Goal: Task Accomplishment & Management: Use online tool/utility

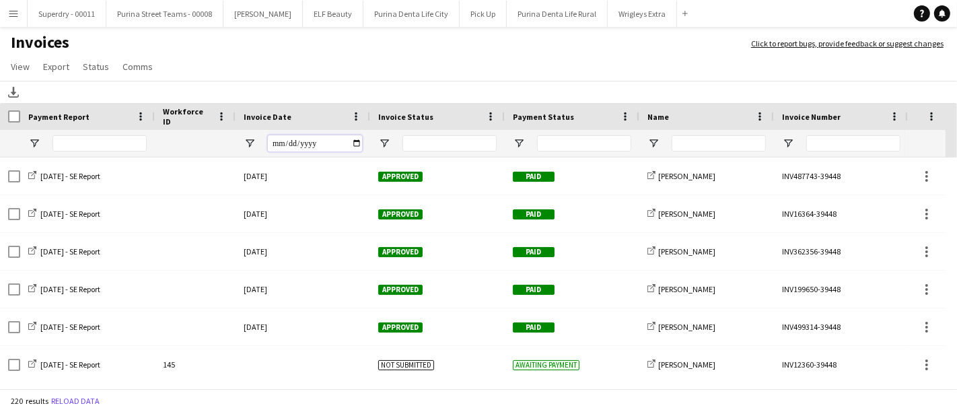
click at [355, 147] on input "Invoice Date Filter Input" at bounding box center [315, 143] width 94 height 16
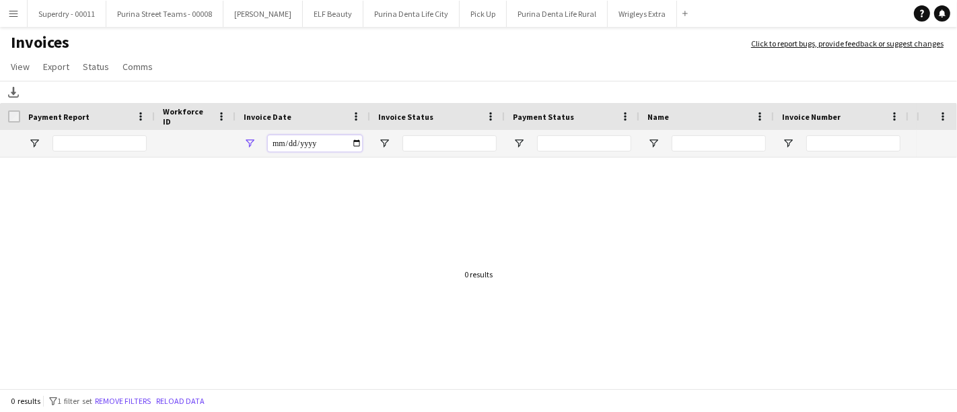
click at [358, 145] on input "**********" at bounding box center [315, 143] width 94 height 16
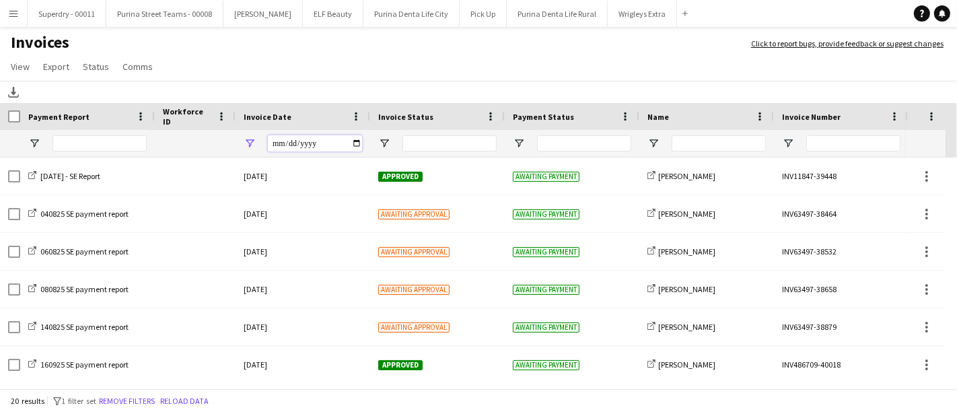
click at [355, 145] on input "**********" at bounding box center [315, 143] width 94 height 16
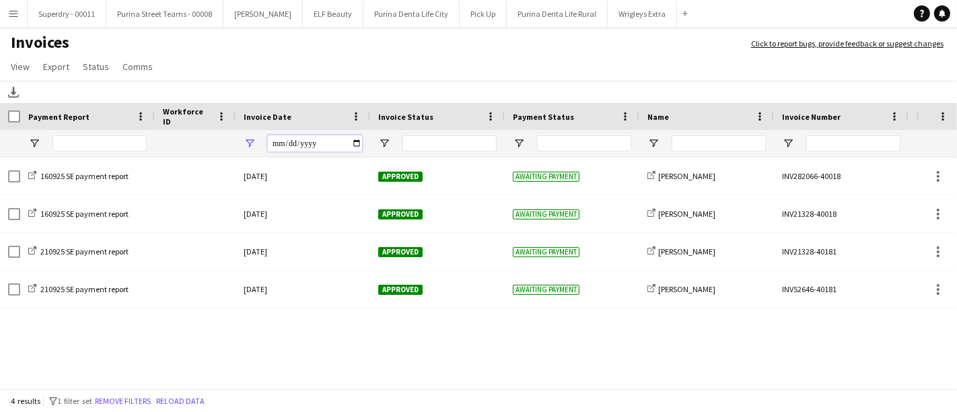
click at [357, 144] on input "**********" at bounding box center [315, 143] width 94 height 16
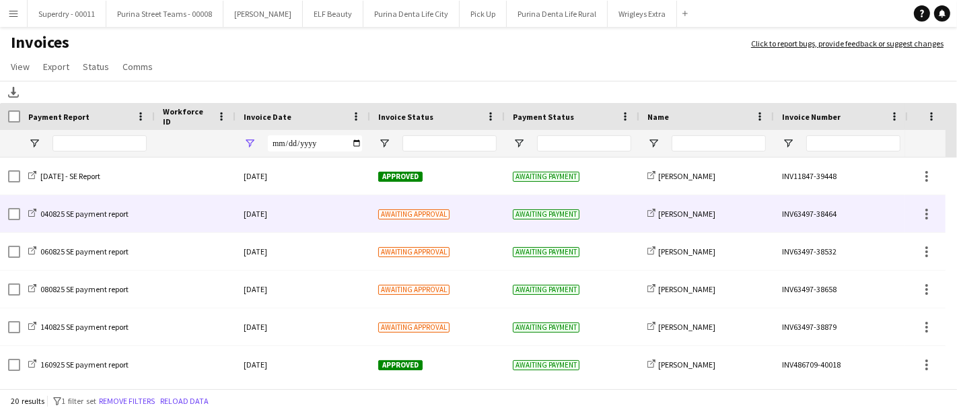
click at [411, 217] on span "Awaiting approval" at bounding box center [413, 214] width 71 height 10
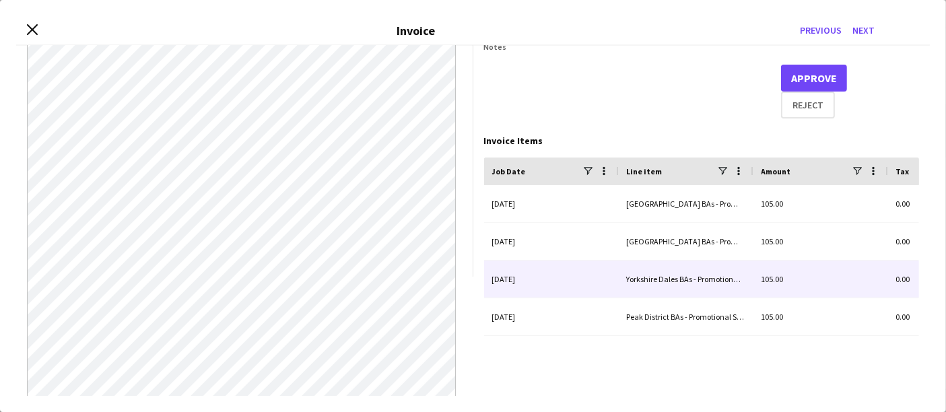
scroll to position [0, 22]
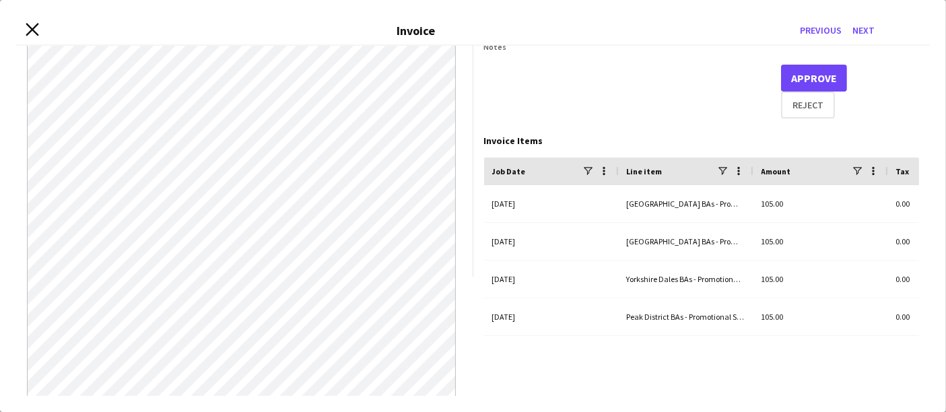
click at [32, 29] on icon at bounding box center [32, 29] width 13 height 13
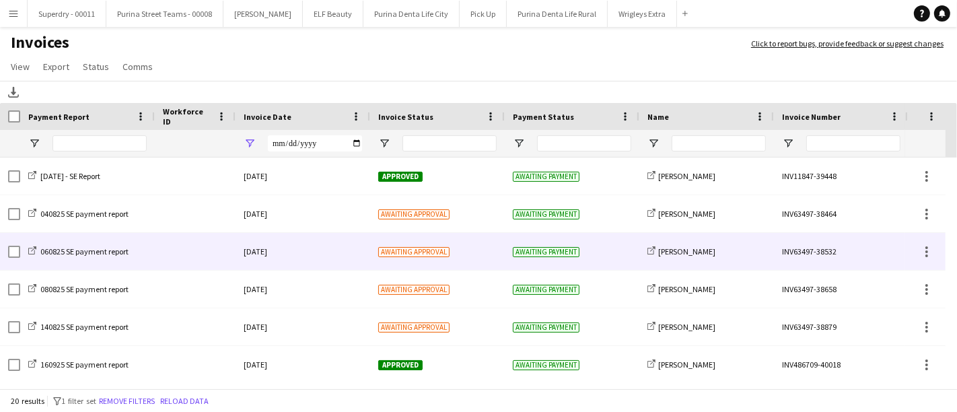
click at [295, 243] on div "21-September-2025" at bounding box center [303, 251] width 135 height 37
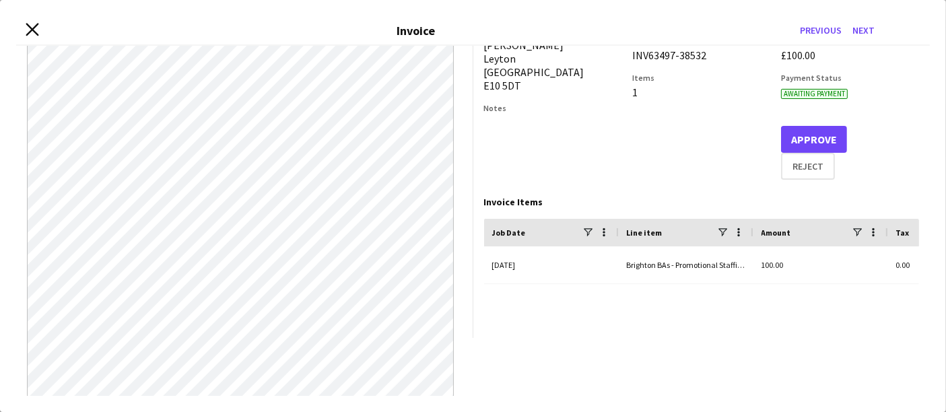
click at [34, 26] on icon "Close invoice dialog" at bounding box center [32, 29] width 13 height 13
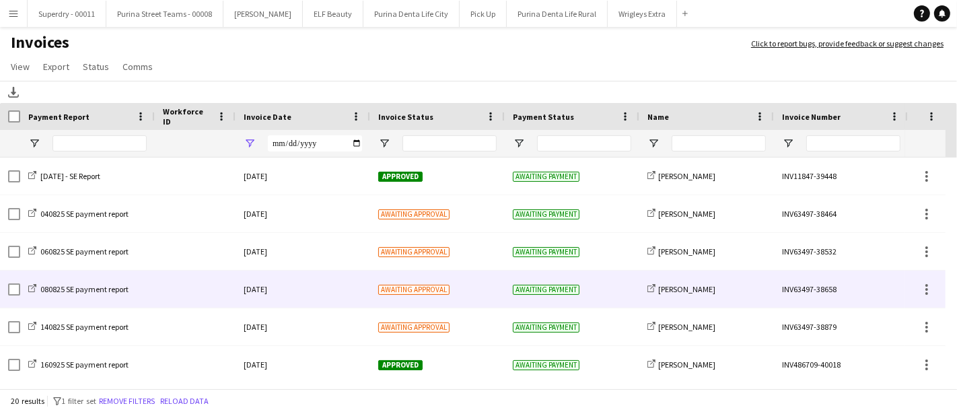
click at [311, 295] on div "21-September-2025" at bounding box center [303, 289] width 135 height 37
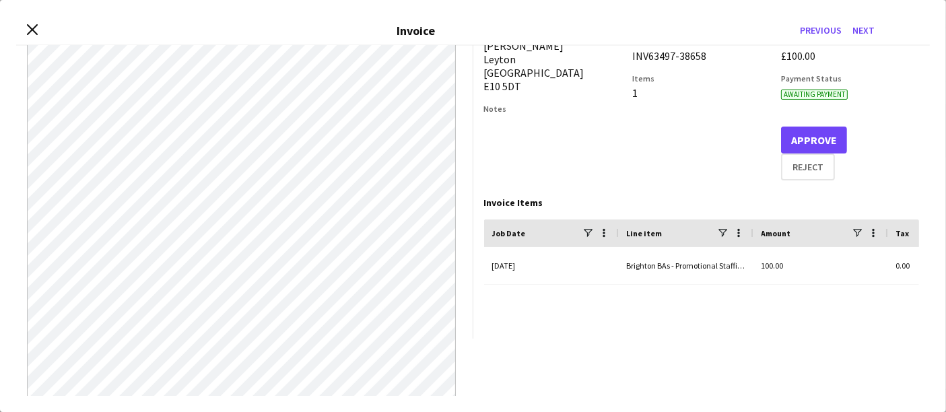
click at [36, 20] on div "Close invoice dialog Invoice Previous Next" at bounding box center [473, 31] width 914 height 30
click at [34, 27] on icon at bounding box center [32, 29] width 13 height 13
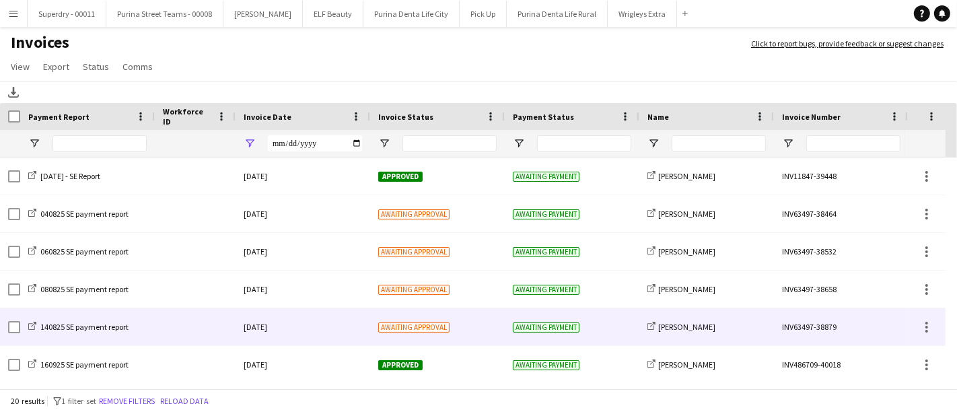
click at [268, 339] on div "21-September-2025" at bounding box center [303, 326] width 135 height 37
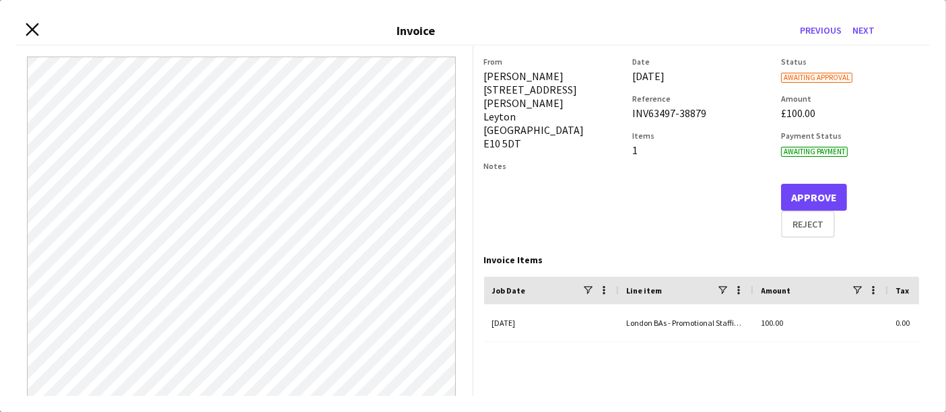
click at [30, 35] on icon "Close invoice dialog" at bounding box center [32, 29] width 13 height 13
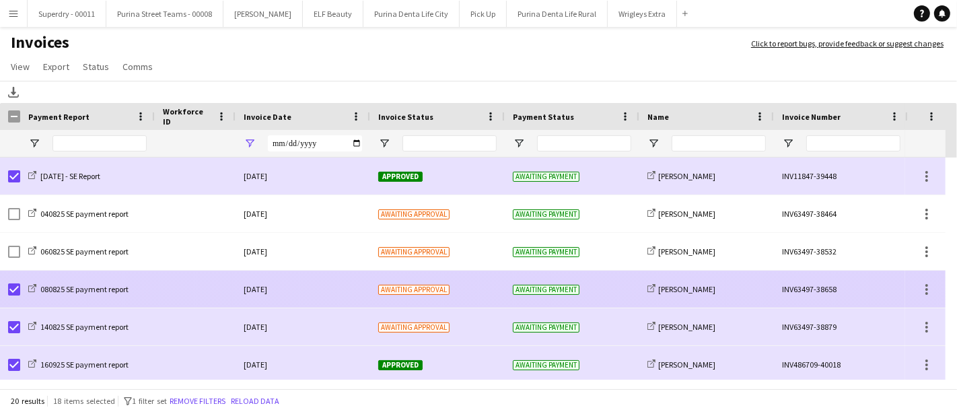
click at [15, 281] on div at bounding box center [14, 290] width 12 height 38
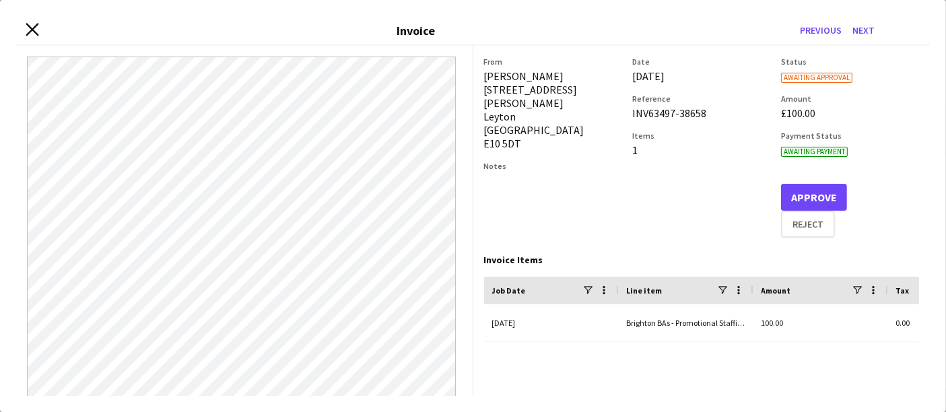
click at [28, 29] on icon "Close invoice dialog" at bounding box center [32, 29] width 13 height 13
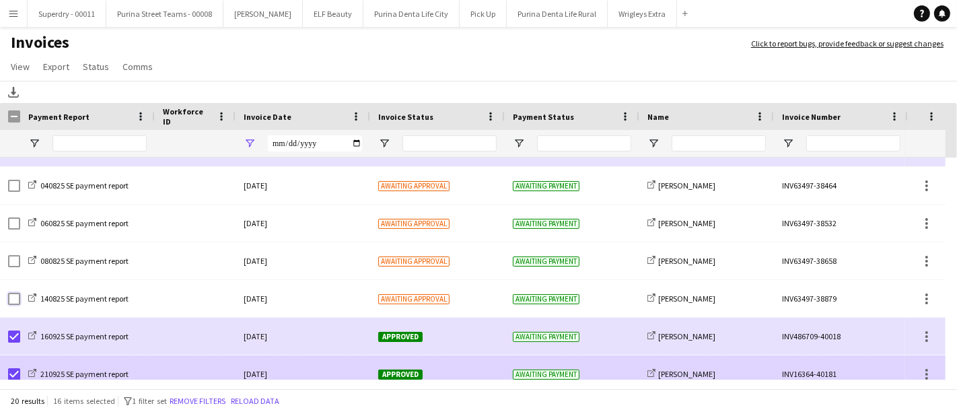
scroll to position [17, 0]
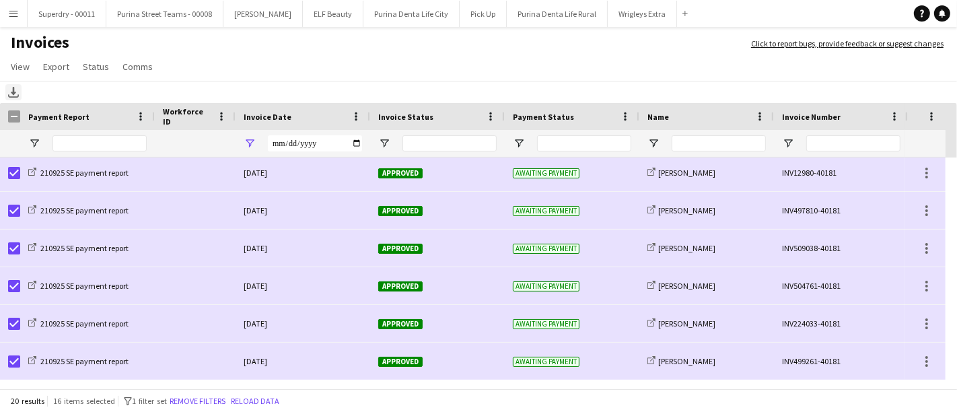
click at [7, 86] on div "Download" at bounding box center [13, 92] width 16 height 16
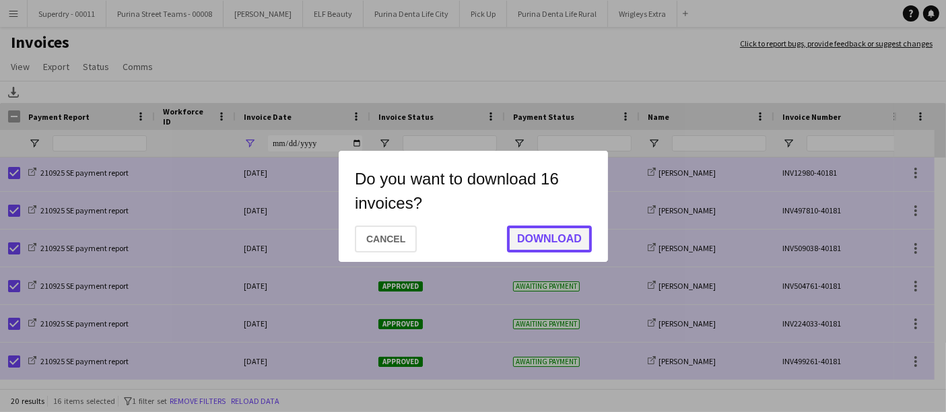
click at [538, 243] on button "Download" at bounding box center [549, 239] width 85 height 27
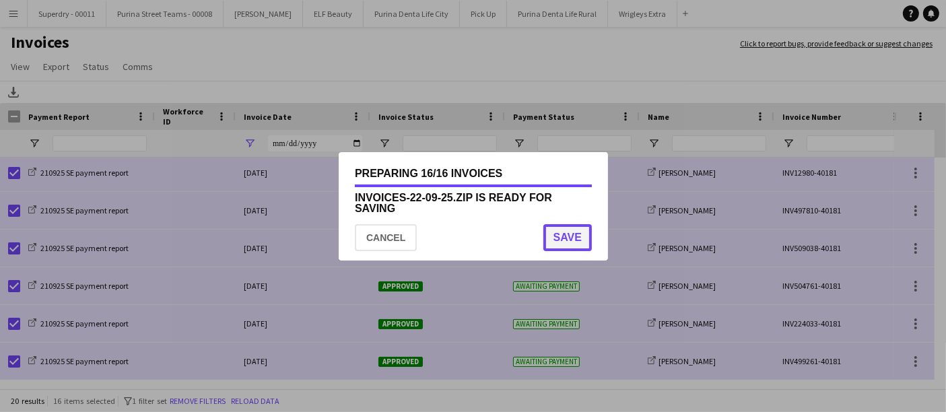
click at [573, 239] on button "Save" at bounding box center [567, 237] width 48 height 27
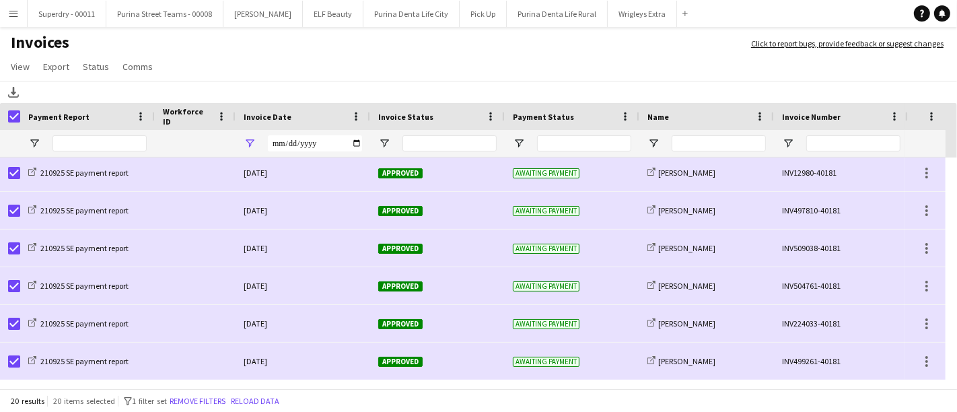
click at [7, 116] on div at bounding box center [10, 116] width 20 height 27
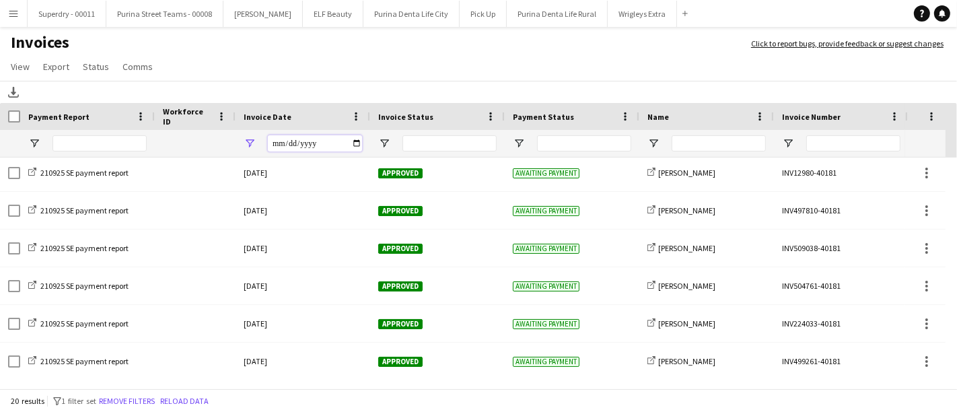
click at [354, 146] on input "**********" at bounding box center [315, 143] width 94 height 16
type input "**********"
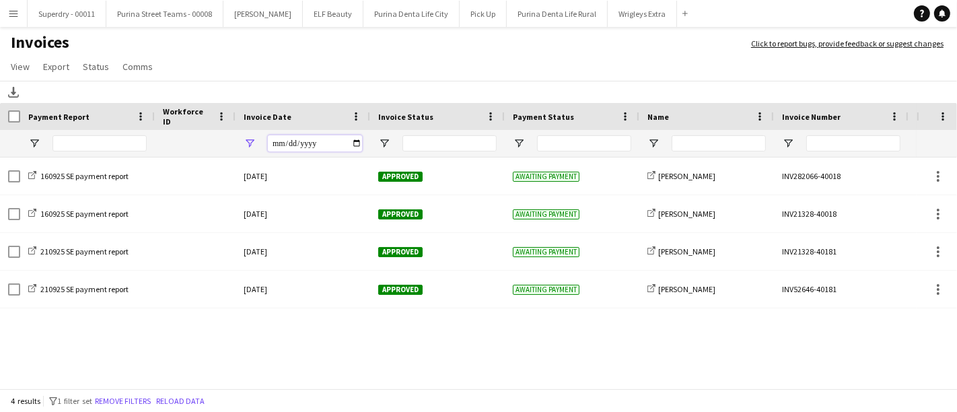
click at [353, 145] on input "**********" at bounding box center [315, 143] width 94 height 16
click at [246, 145] on span "Open Filter Menu" at bounding box center [250, 143] width 12 height 12
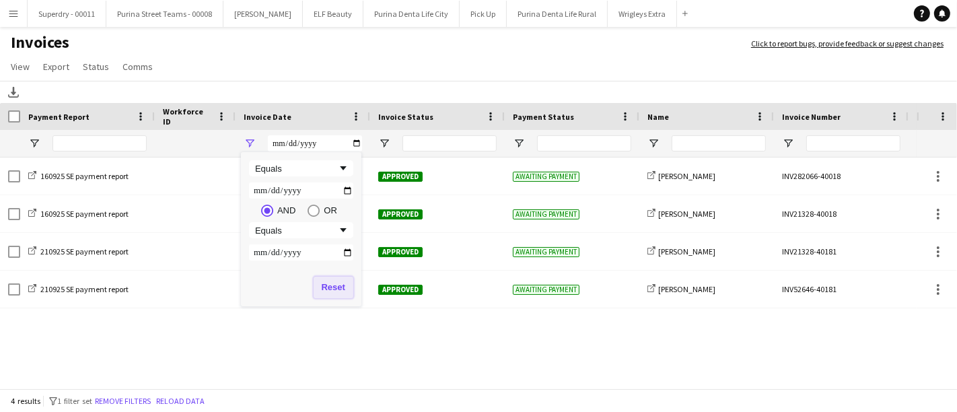
click at [335, 291] on button "Reset" at bounding box center [334, 288] width 40 height 22
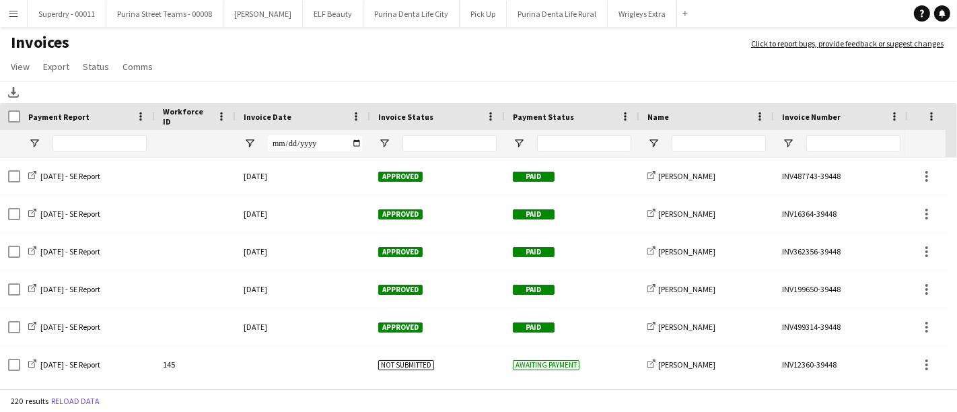
click at [15, 12] on app-icon "Menu" at bounding box center [13, 13] width 11 height 11
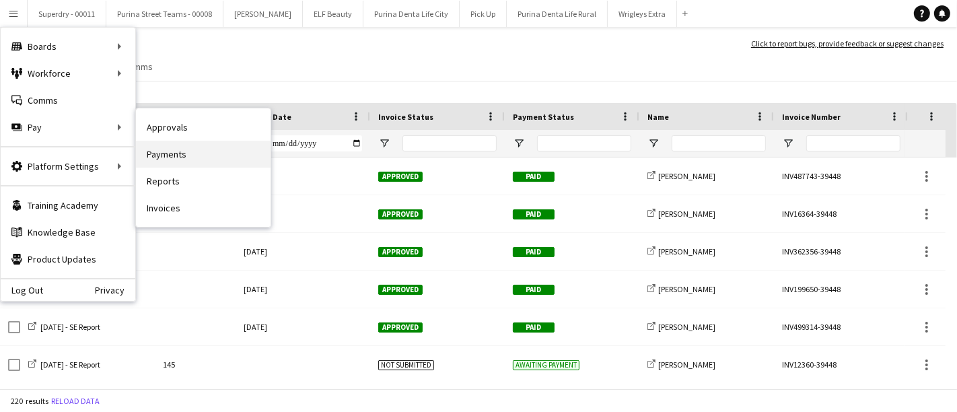
click at [180, 157] on link "Payments" at bounding box center [203, 154] width 135 height 27
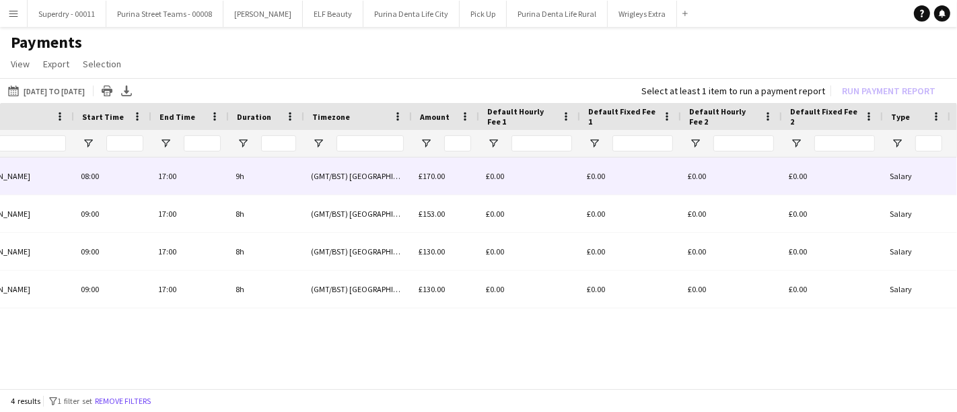
scroll to position [0, 217]
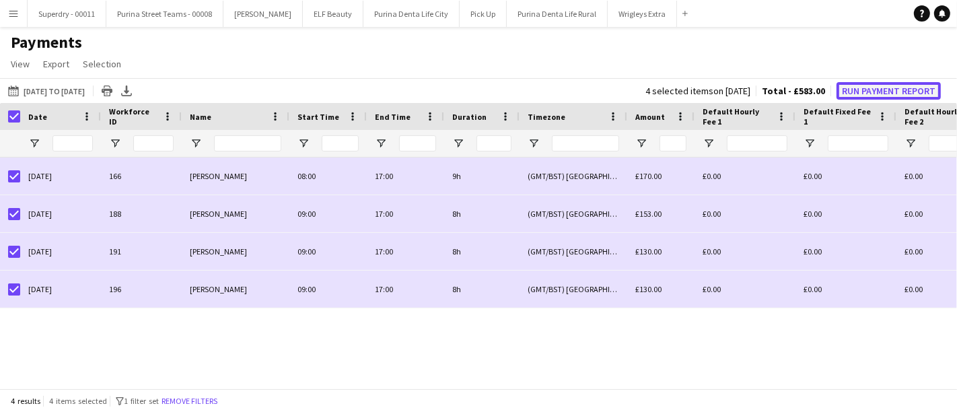
click at [853, 92] on button "Run Payment Report" at bounding box center [889, 91] width 104 height 18
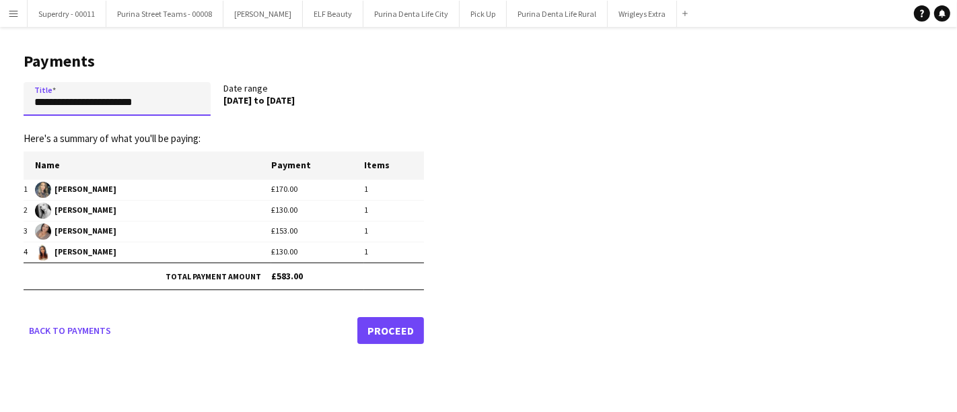
drag, startPoint x: 84, startPoint y: 102, endPoint x: 0, endPoint y: 99, distance: 84.2
click at [0, 99] on main "**********" at bounding box center [219, 195] width 438 height 337
type input "**********"
click at [403, 320] on link "Proceed" at bounding box center [391, 330] width 67 height 27
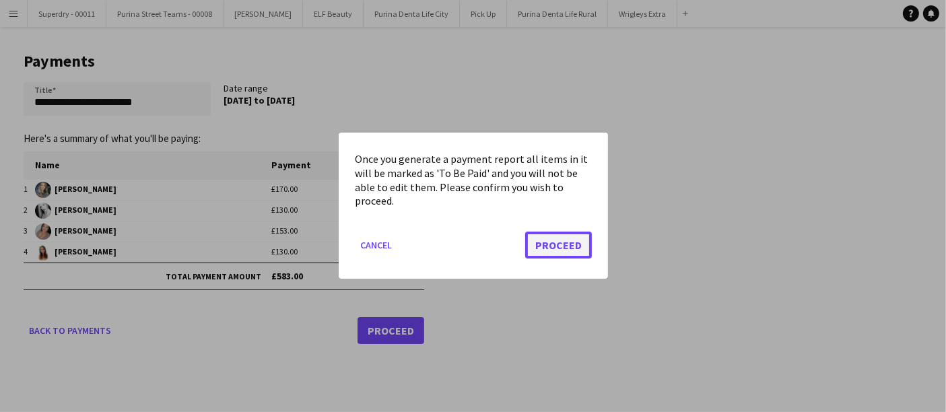
click at [559, 239] on button "Proceed" at bounding box center [558, 245] width 67 height 27
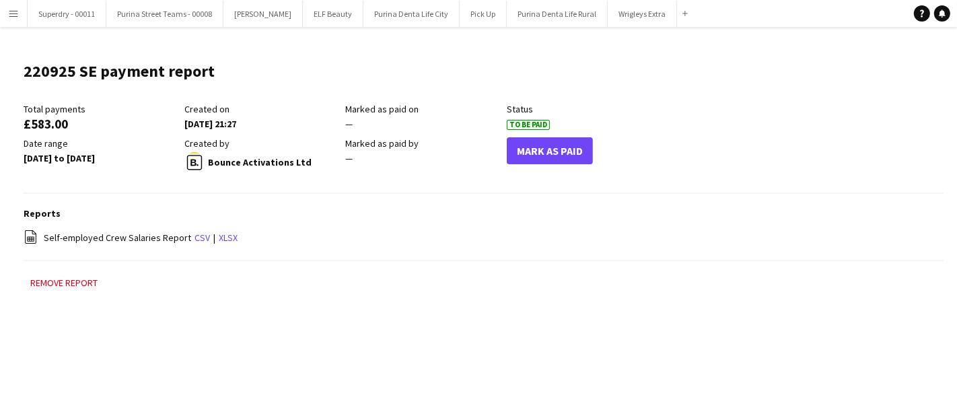
click at [15, 20] on button "Menu" at bounding box center [13, 13] width 27 height 27
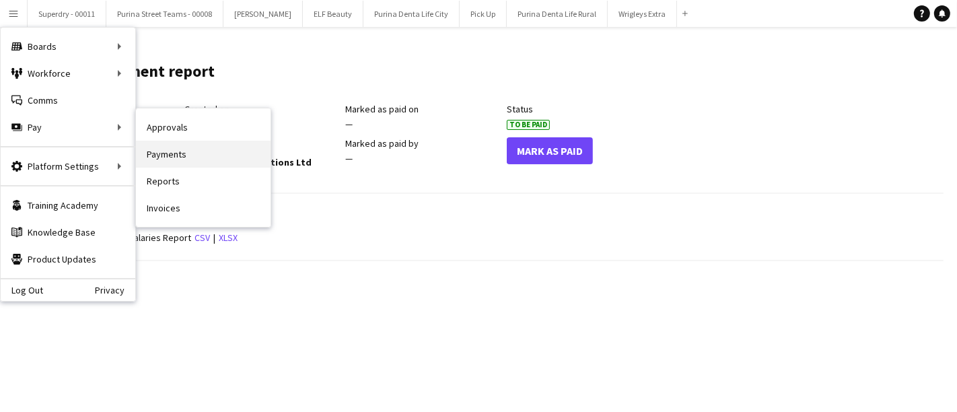
click at [178, 150] on link "Payments" at bounding box center [203, 154] width 135 height 27
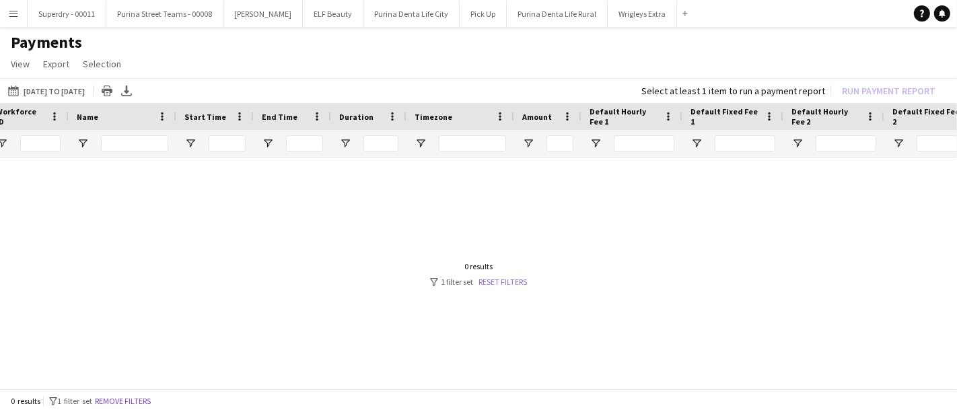
click at [508, 285] on link "Reset filters" at bounding box center [503, 282] width 48 height 10
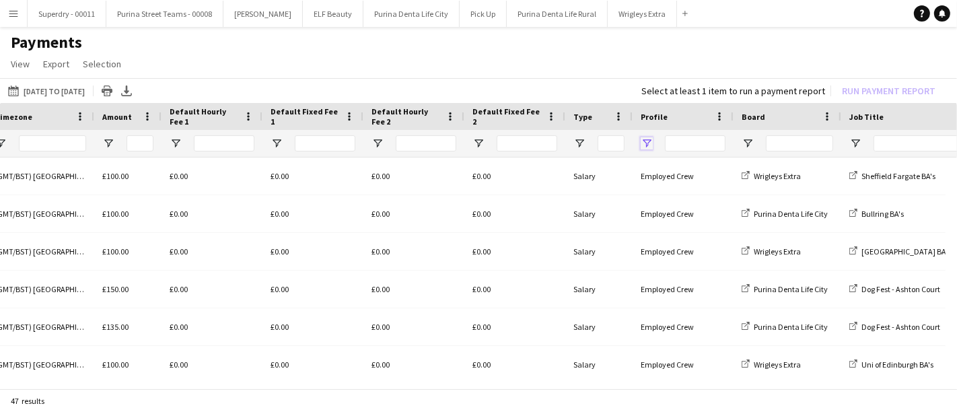
click at [644, 145] on span "Open Filter Menu" at bounding box center [647, 143] width 12 height 12
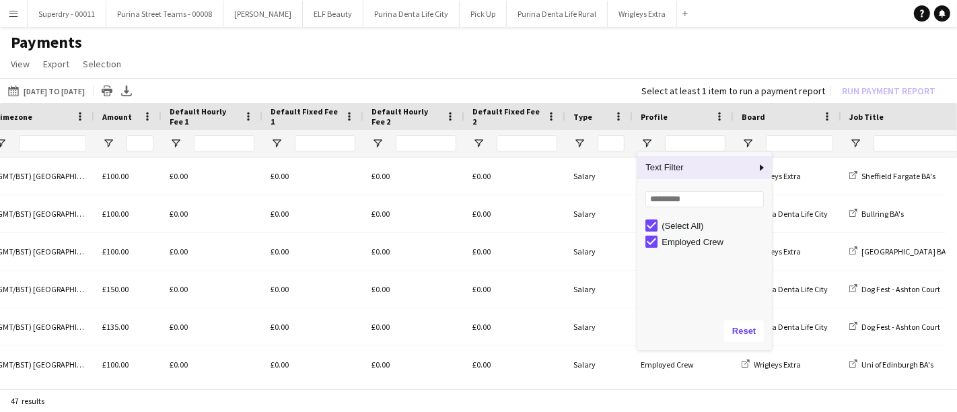
click at [527, 92] on div "01-09-2025 to 21-09-2025 01-09-2025 to 21-09-2025 Today This Week This Month Ye…" at bounding box center [478, 90] width 957 height 25
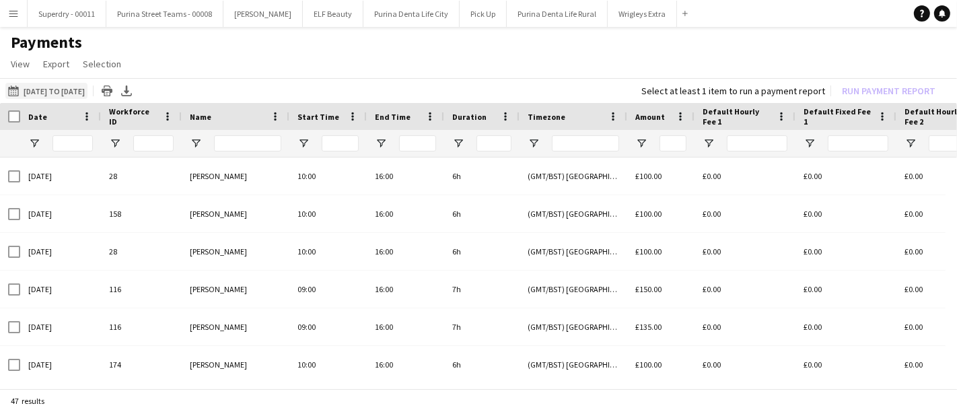
click at [69, 93] on button "01-09-2025 to 21-09-2025 01-09-2025 to 21-09-2025" at bounding box center [46, 91] width 82 height 16
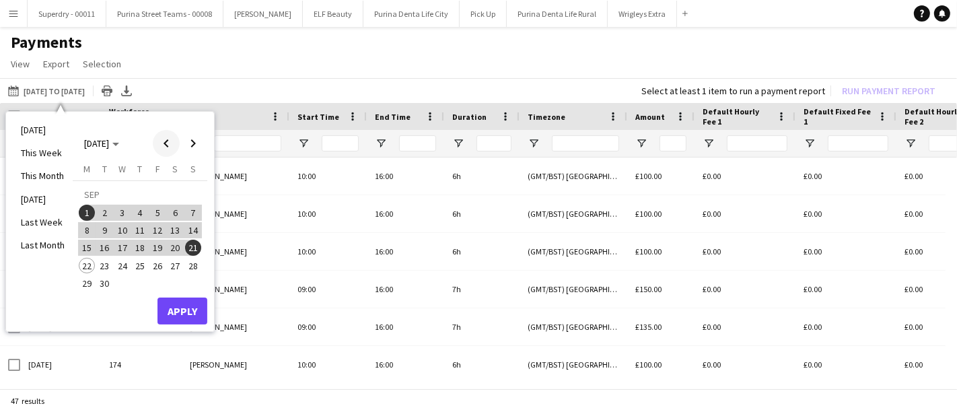
click at [164, 140] on span "Previous month" at bounding box center [166, 143] width 27 height 27
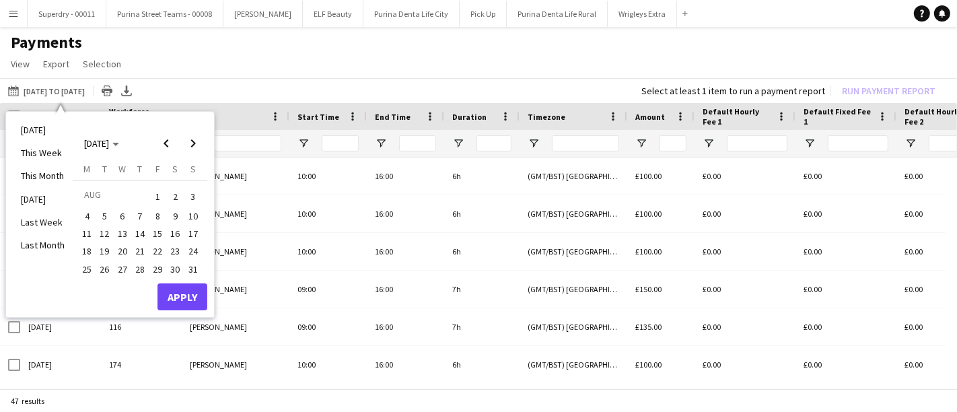
click at [154, 191] on span "1" at bounding box center [157, 196] width 16 height 19
click at [192, 139] on span "Next month" at bounding box center [193, 143] width 27 height 27
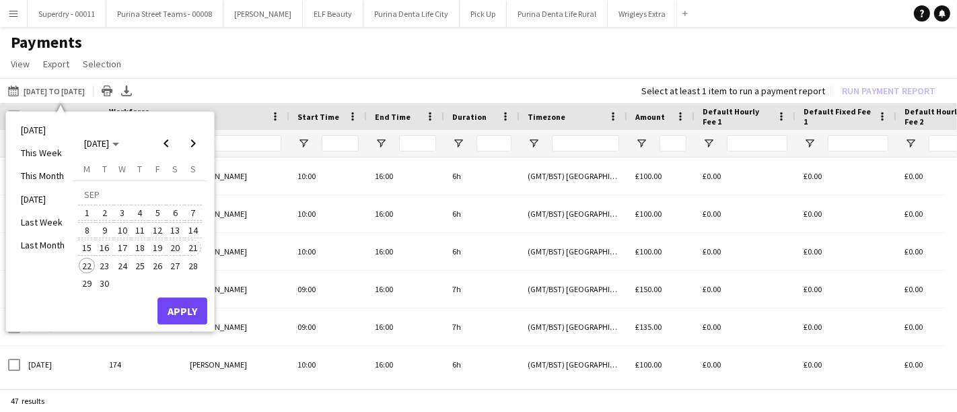
click at [192, 246] on span "21" at bounding box center [193, 248] width 16 height 16
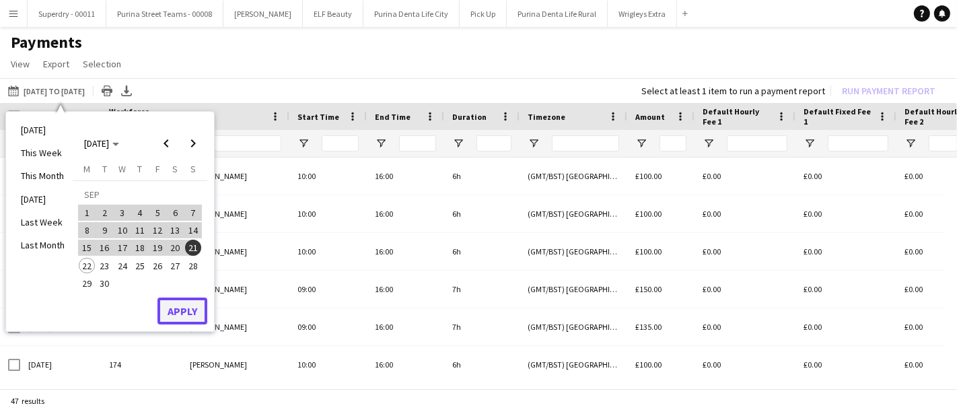
click at [195, 311] on button "Apply" at bounding box center [183, 311] width 50 height 27
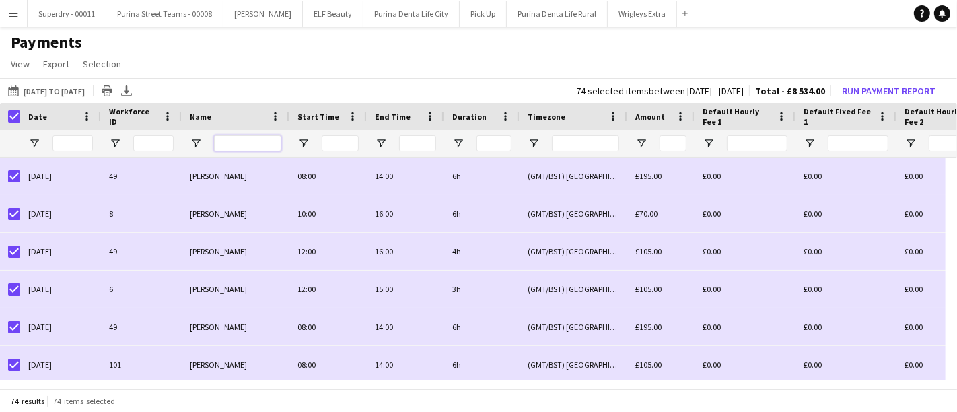
click at [226, 146] on input "Name Filter Input" at bounding box center [247, 143] width 67 height 16
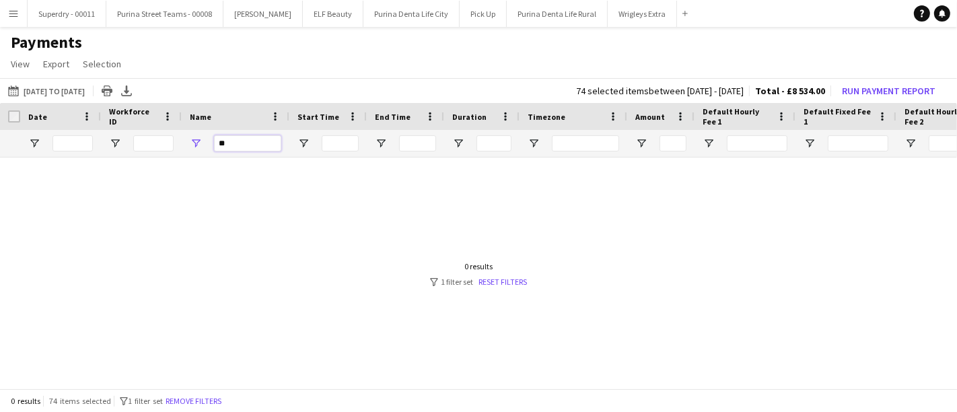
type input "*"
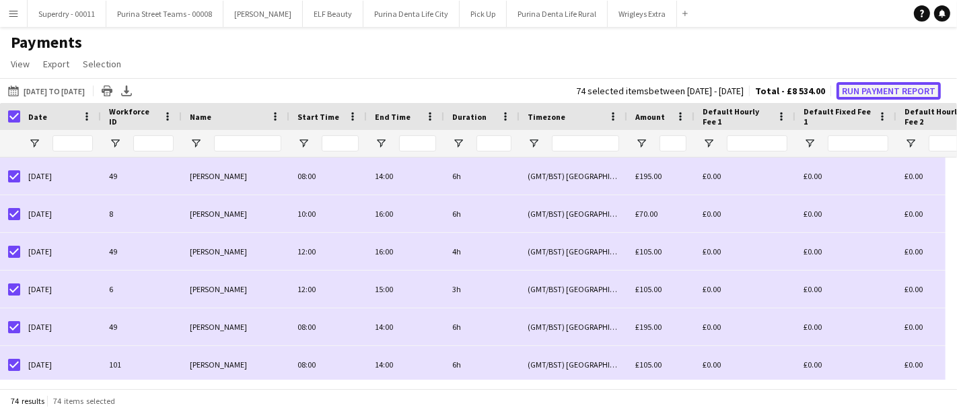
click at [877, 83] on button "Run Payment Report" at bounding box center [889, 91] width 104 height 18
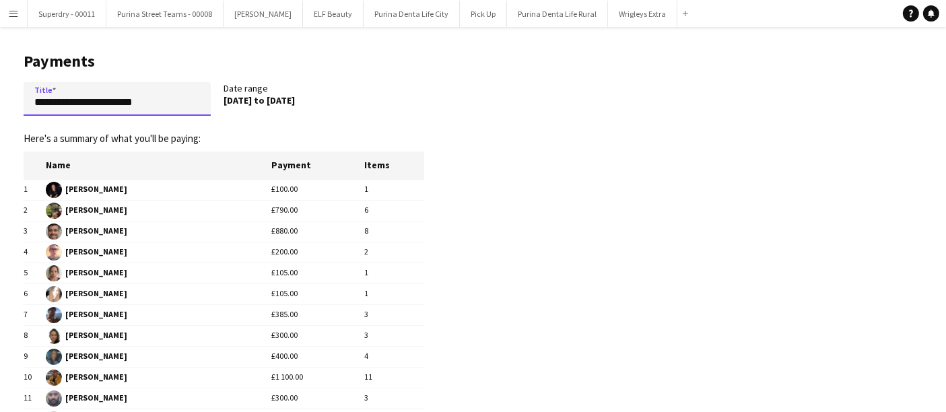
drag, startPoint x: 125, startPoint y: 103, endPoint x: 86, endPoint y: 106, distance: 39.2
click at [86, 106] on input "**********" at bounding box center [117, 99] width 187 height 34
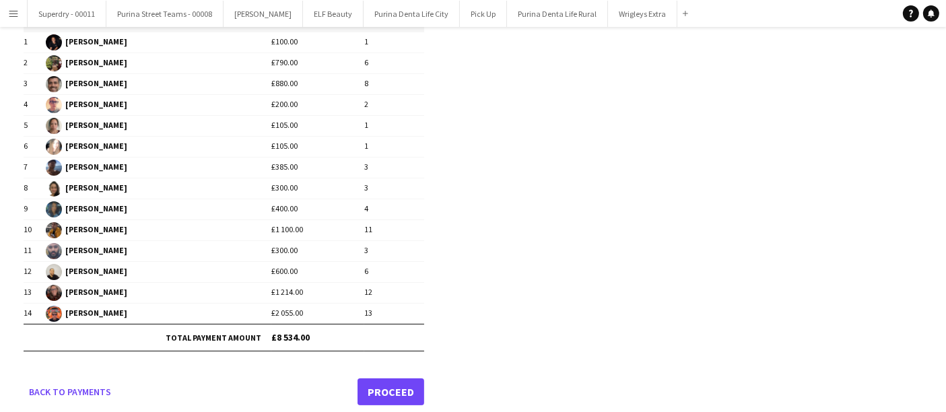
scroll to position [156, 0]
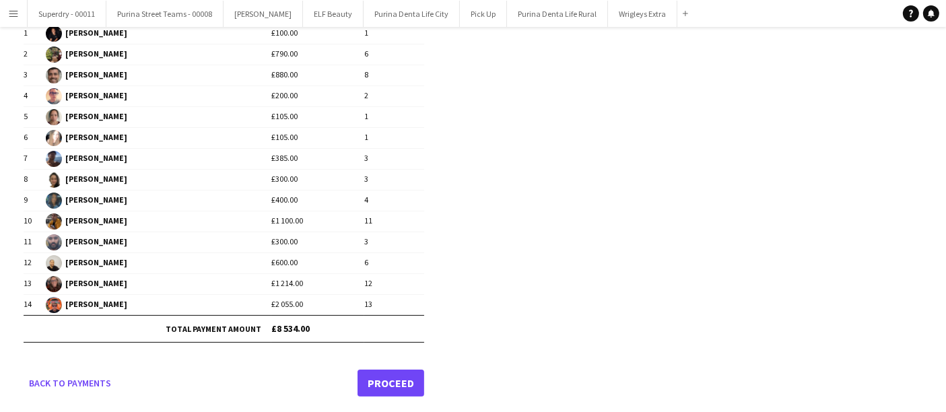
type input "**********"
click at [382, 374] on link "Proceed" at bounding box center [391, 383] width 67 height 27
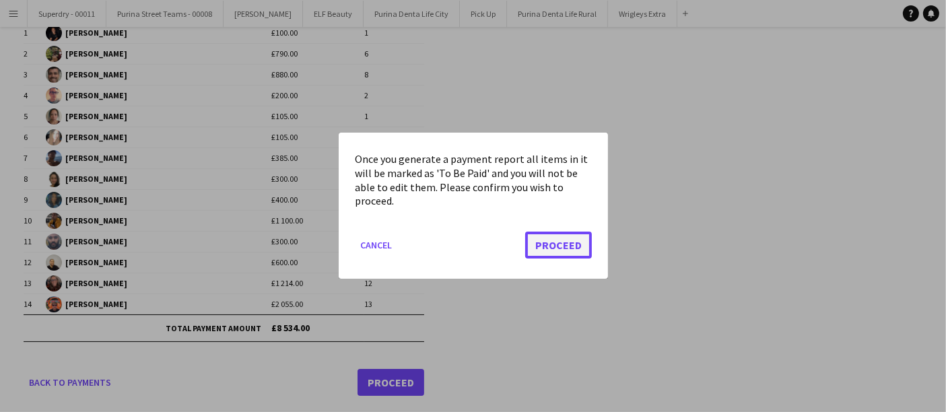
click at [554, 236] on button "Proceed" at bounding box center [558, 245] width 67 height 27
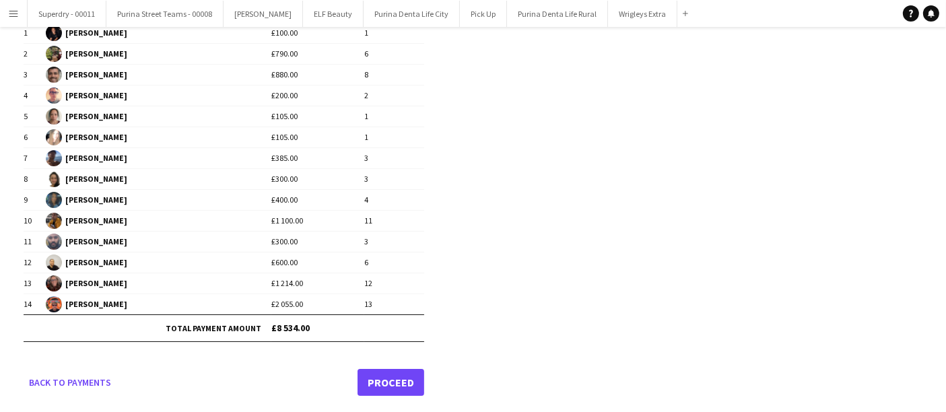
scroll to position [156, 0]
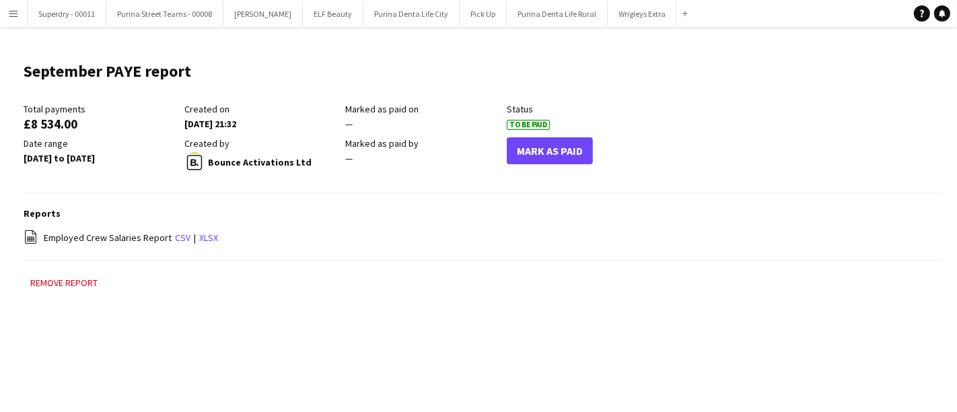
click at [11, 17] on app-icon "Menu" at bounding box center [13, 13] width 11 height 11
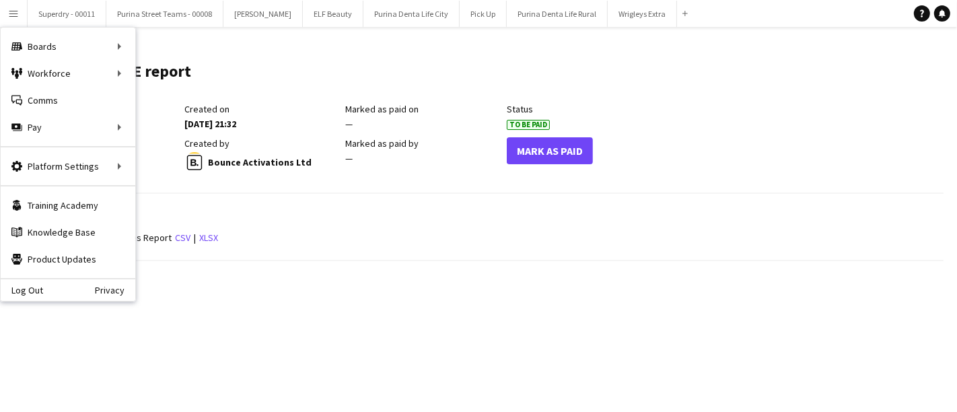
click at [290, 176] on div "Total payments £8 534.00 Created on 22-09-2025 21:32 Marked as paid on — Status…" at bounding box center [346, 141] width 644 height 76
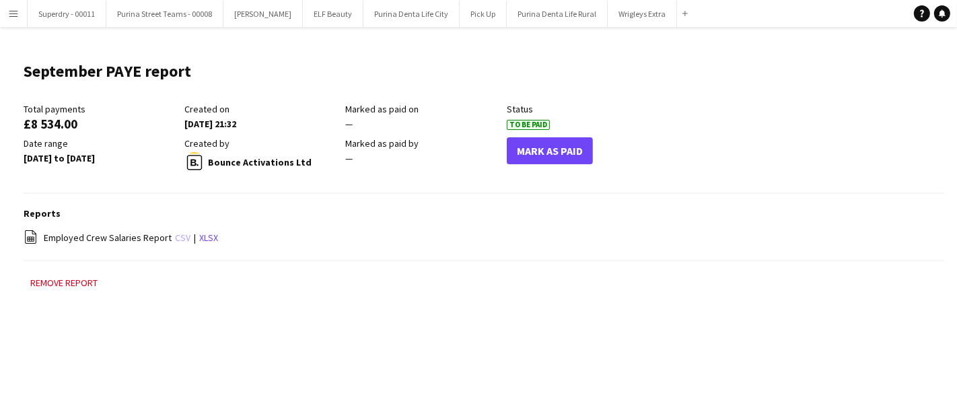
click at [181, 237] on link "csv" at bounding box center [182, 238] width 15 height 12
click at [175, 243] on link "csv" at bounding box center [182, 238] width 15 height 12
click at [8, 18] on app-icon "Menu" at bounding box center [13, 13] width 11 height 11
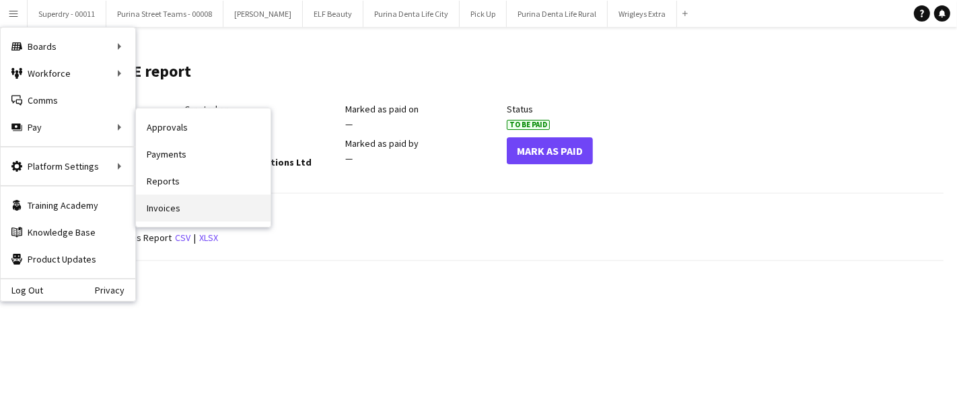
click at [198, 207] on link "Invoices" at bounding box center [203, 208] width 135 height 27
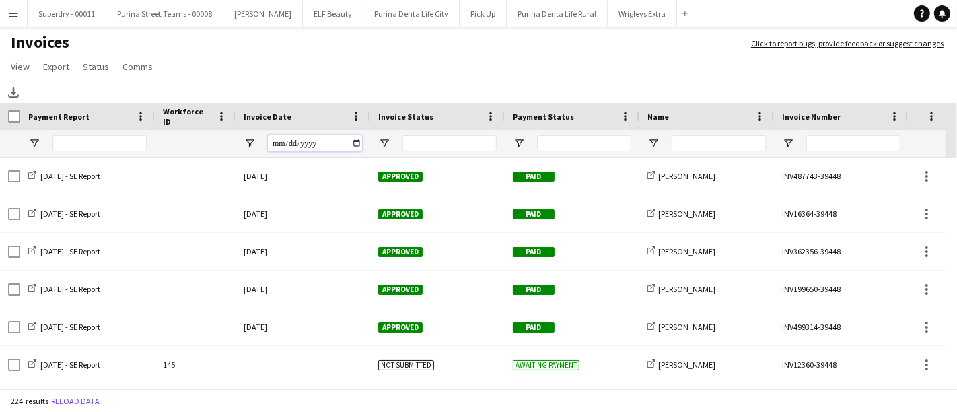
click at [353, 141] on input "Invoice Date Filter Input" at bounding box center [315, 143] width 94 height 16
type input "**********"
